Goal: Task Accomplishment & Management: Manage account settings

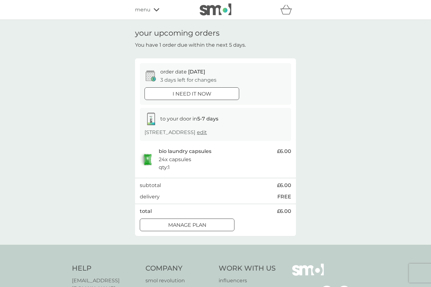
click at [148, 11] on span "menu" at bounding box center [142, 10] width 15 height 8
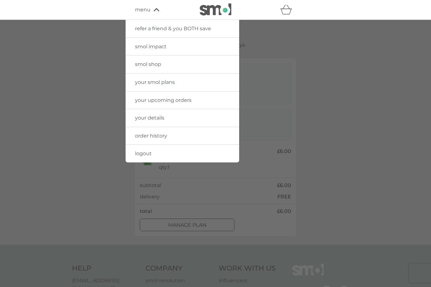
click at [190, 81] on link "your smol plans" at bounding box center [181, 82] width 113 height 18
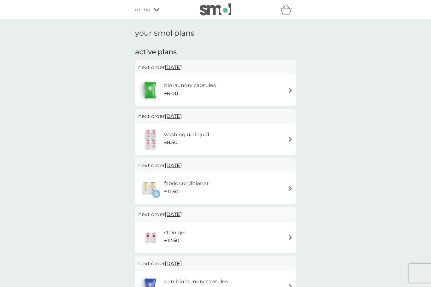
click at [287, 187] on div "fabric conditioner £11.50" at bounding box center [215, 188] width 154 height 22
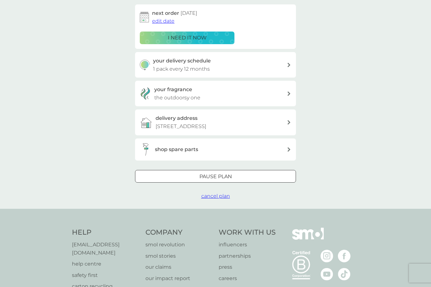
scroll to position [102, 0]
click at [224, 173] on div at bounding box center [215, 176] width 23 height 7
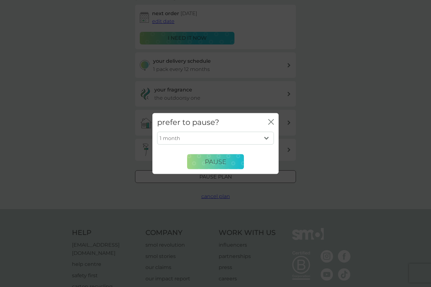
click at [260, 145] on select "1 month 2 months 3 months 4 months 5 months 6 months" at bounding box center [215, 137] width 117 height 13
select select "6"
click at [219, 165] on span "Pause" at bounding box center [215, 162] width 21 height 8
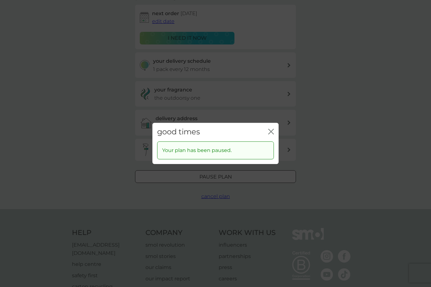
click at [270, 134] on icon "close" at bounding box center [271, 132] width 6 height 6
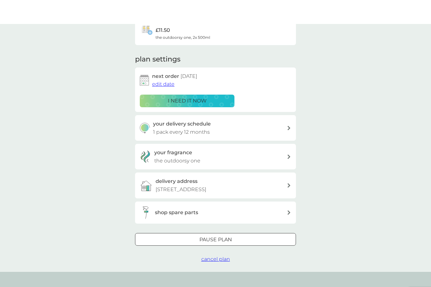
scroll to position [0, 0]
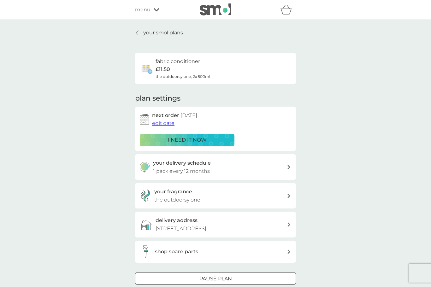
click at [161, 34] on p "your smol plans" at bounding box center [163, 33] width 40 height 8
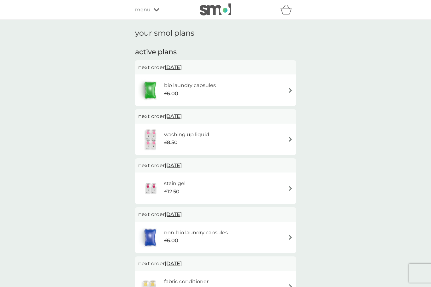
click at [288, 137] on img at bounding box center [290, 139] width 5 height 5
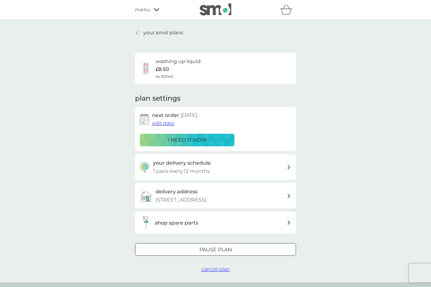
click at [318, 104] on div "your smol plans washing up liquid £8.50 4x 500ml plan settings next order [DATE…" at bounding box center [215, 151] width 431 height 262
click at [231, 247] on p "Pause plan" at bounding box center [215, 250] width 32 height 8
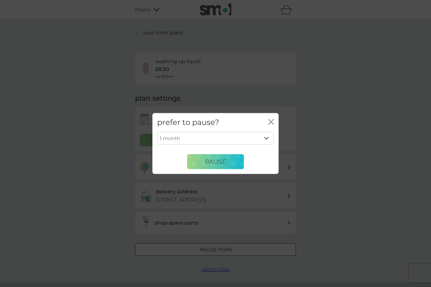
click at [265, 142] on select "1 month 2 months 3 months 4 months 5 months 6 months" at bounding box center [215, 137] width 117 height 13
select select "6"
click at [218, 161] on span "Pause" at bounding box center [215, 162] width 21 height 8
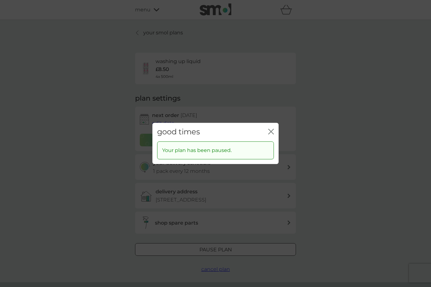
click at [273, 131] on icon "close" at bounding box center [271, 132] width 6 height 6
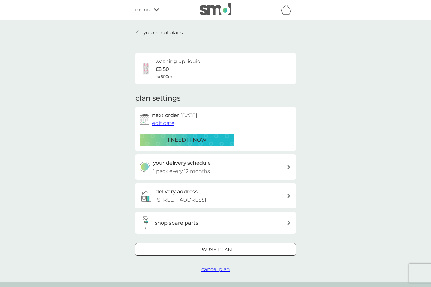
click at [164, 35] on p "your smol plans" at bounding box center [163, 33] width 40 height 8
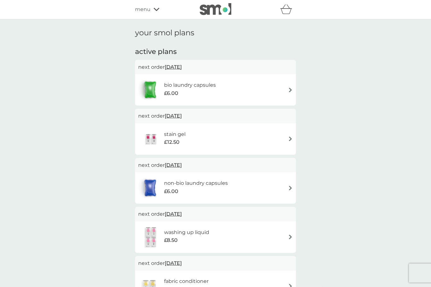
scroll to position [12, 0]
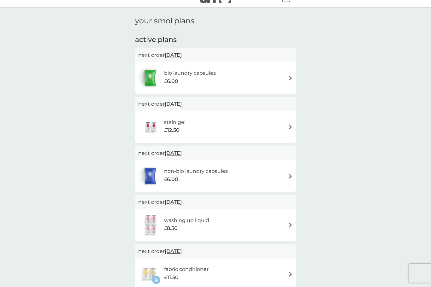
click at [290, 134] on div "stain gel £12.50" at bounding box center [215, 127] width 154 height 22
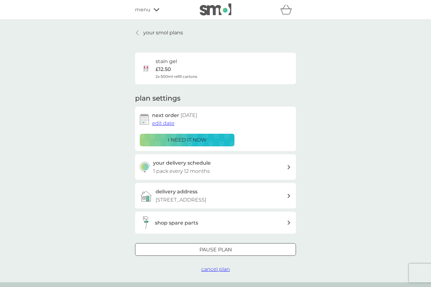
click at [228, 246] on p "Pause plan" at bounding box center [215, 250] width 32 height 8
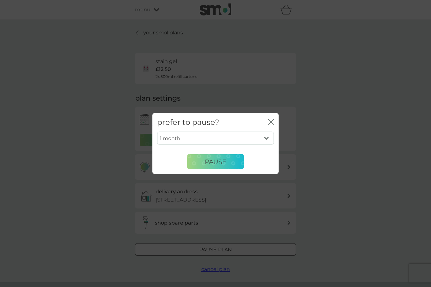
click at [269, 149] on div "1 month 2 months 3 months 4 months 5 months 6 months Pause" at bounding box center [215, 150] width 117 height 38
click at [266, 148] on div "1 month 2 months 3 months 4 months 5 months 6 months Pause" at bounding box center [215, 150] width 117 height 38
click at [265, 152] on div "1 month 2 months 3 months 4 months 5 months 6 months Pause" at bounding box center [215, 150] width 117 height 38
click at [267, 153] on div "1 month 2 months 3 months 4 months 5 months 6 months Pause" at bounding box center [215, 150] width 117 height 38
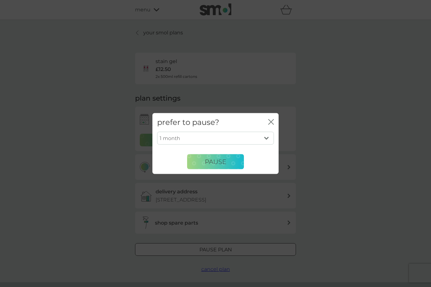
click at [265, 150] on div "1 month 2 months 3 months 4 months 5 months 6 months Pause" at bounding box center [215, 150] width 117 height 38
click at [273, 133] on select "1 month 2 months 3 months 4 months 5 months 6 months" at bounding box center [215, 137] width 117 height 13
select select "6"
click at [223, 169] on button "Pause" at bounding box center [215, 161] width 57 height 15
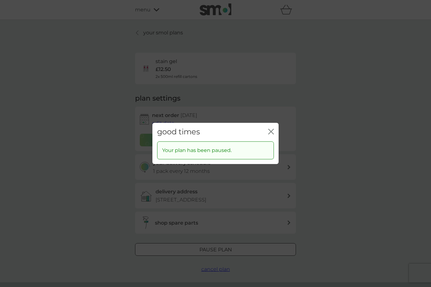
click at [273, 141] on div "good times close" at bounding box center [215, 132] width 126 height 19
click at [271, 143] on div "Your plan has been paused." at bounding box center [215, 150] width 117 height 18
click at [276, 144] on div "Your plan has been paused." at bounding box center [215, 152] width 126 height 23
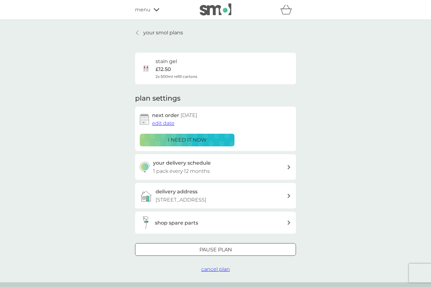
click at [166, 31] on p "your smol plans" at bounding box center [163, 33] width 40 height 8
